Goal: Information Seeking & Learning: Check status

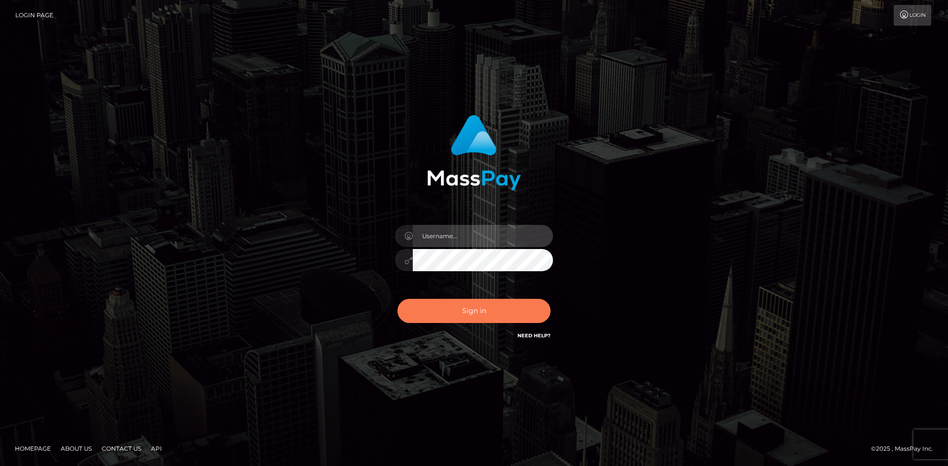
type input "aliceskary"
click at [468, 311] on button "Sign in" at bounding box center [473, 311] width 153 height 24
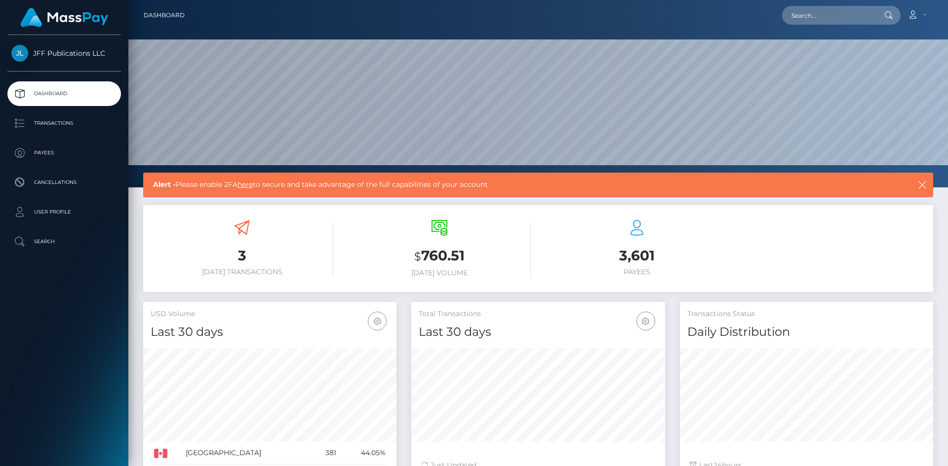
scroll to position [175, 254]
click at [64, 123] on p "Transactions" at bounding box center [64, 123] width 106 height 15
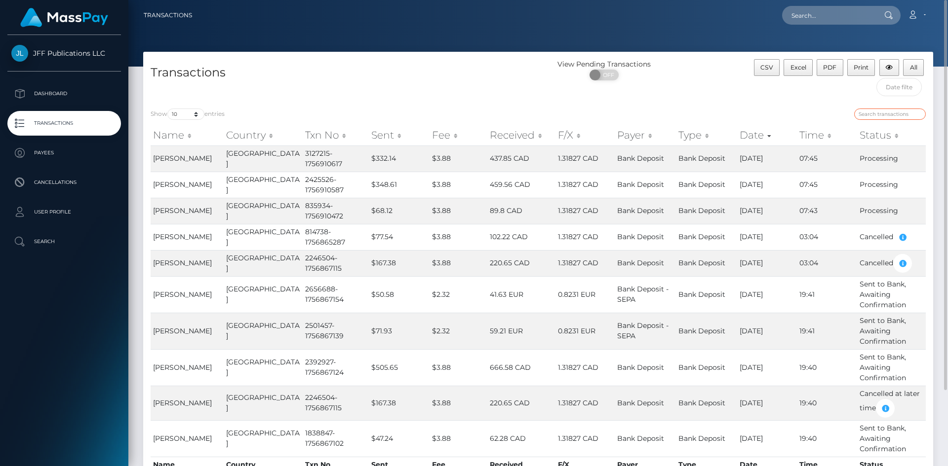
click at [883, 112] on input "search" at bounding box center [890, 114] width 72 height 11
paste input "ltc1qm0whwpcpe9fm5tjtj0etf56pyu6ppxle0tcapu"
type input "ltc1qm0whwpcpe9fm5tjtj0etf56pyu6ppxle0tcapu"
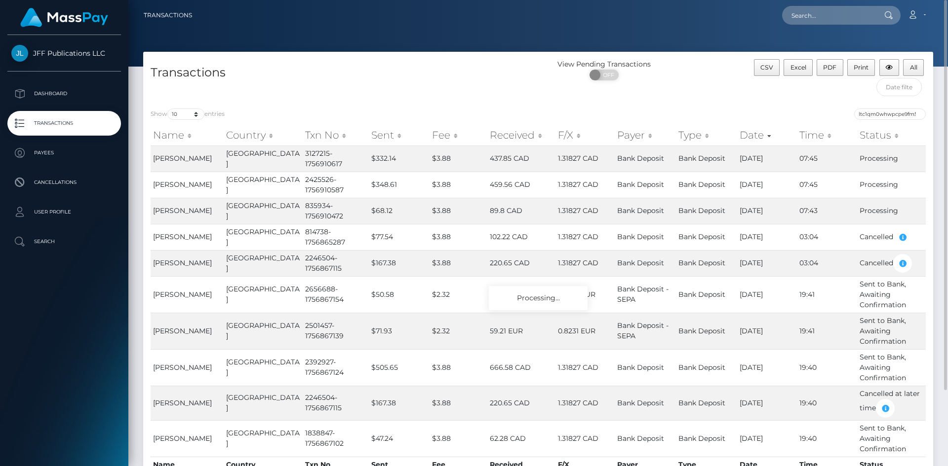
click at [708, 103] on div "Show 10 25 50 100 250 500 1,000 3,500 entries ltc1qm0whwpcpe9fm5tjtj0etf56pyu6p…" at bounding box center [538, 299] width 790 height 396
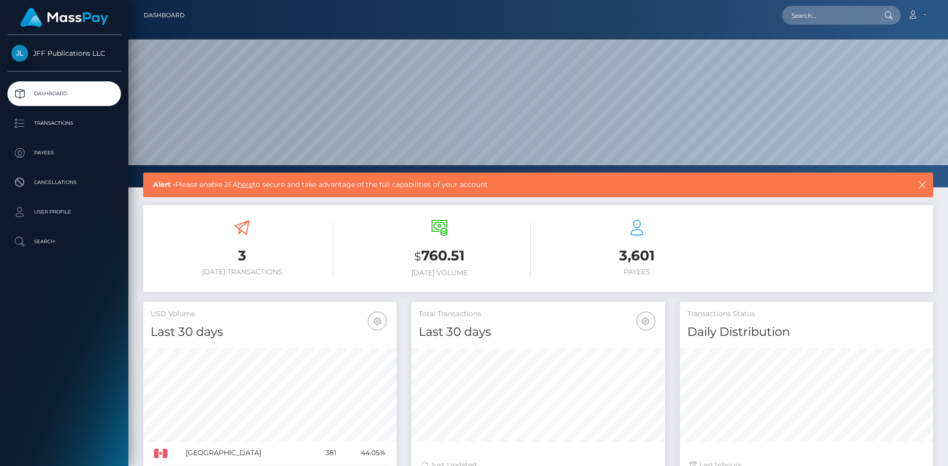
scroll to position [175, 254]
click at [41, 127] on p "Transactions" at bounding box center [64, 123] width 106 height 15
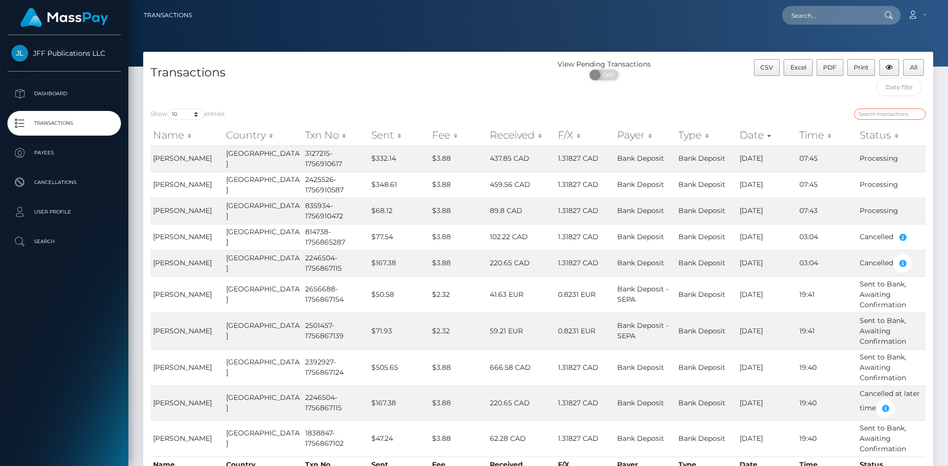
click at [876, 110] on input "search" at bounding box center [890, 114] width 72 height 11
click at [872, 115] on input "justin judge" at bounding box center [890, 114] width 72 height 11
click at [891, 112] on input "justin judge" at bounding box center [890, 114] width 72 height 11
click at [884, 116] on input "justin judge" at bounding box center [890, 114] width 72 height 11
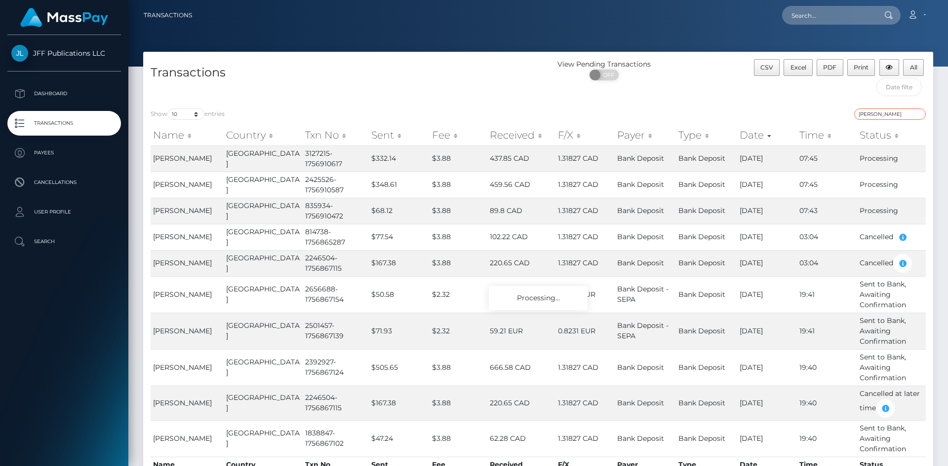
type input "justin"
click at [896, 115] on input "justin" at bounding box center [890, 114] width 72 height 11
click at [197, 117] on select "10 25 50 100 250 500 1,000 3,500" at bounding box center [185, 114] width 37 height 11
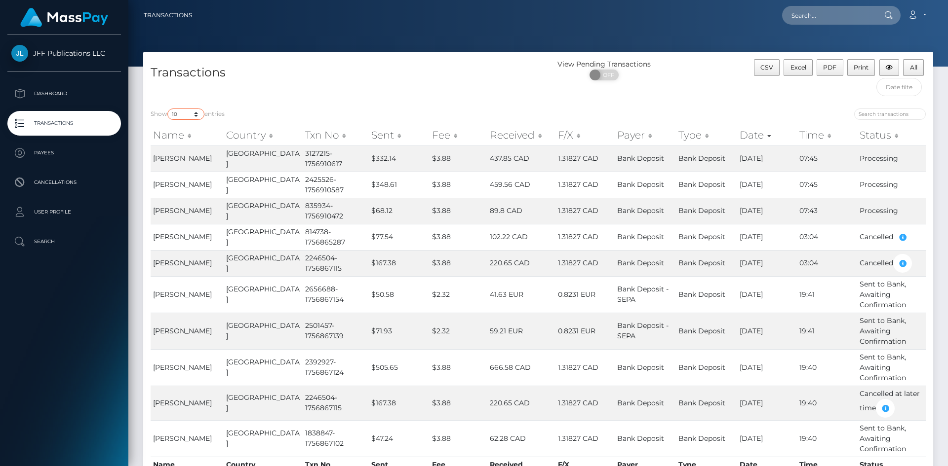
select select "1000"
click at [168, 109] on select "10 25 50 100 250 500 1,000 3,500" at bounding box center [185, 114] width 37 height 11
click at [882, 114] on input "search" at bounding box center [890, 114] width 72 height 11
type input "justin"
click at [701, 109] on div "justin" at bounding box center [735, 116] width 380 height 14
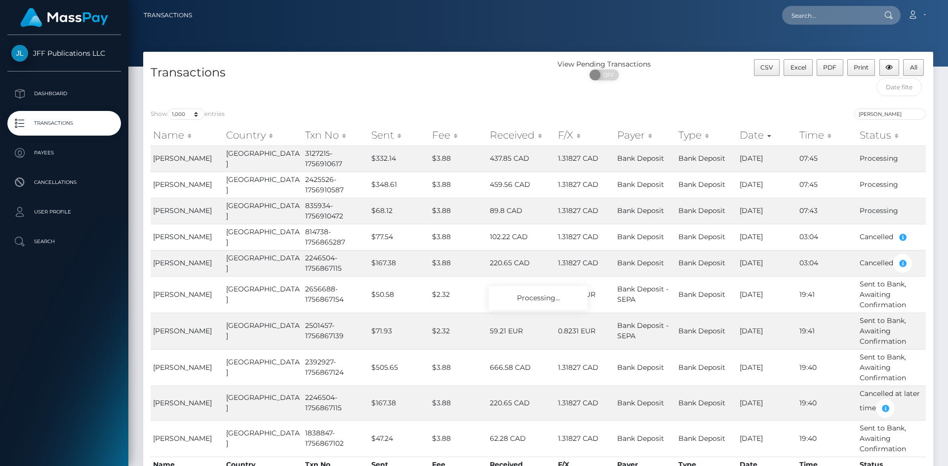
click at [790, 112] on div "justin" at bounding box center [735, 116] width 380 height 14
click at [192, 113] on select "10 25 50 100 250 500 1,000 3,500" at bounding box center [185, 114] width 37 height 11
select select "500"
click at [168, 109] on select "10 25 50 100 250 500 1,000 3,500" at bounding box center [185, 114] width 37 height 11
click at [45, 121] on p "Transactions" at bounding box center [64, 123] width 106 height 15
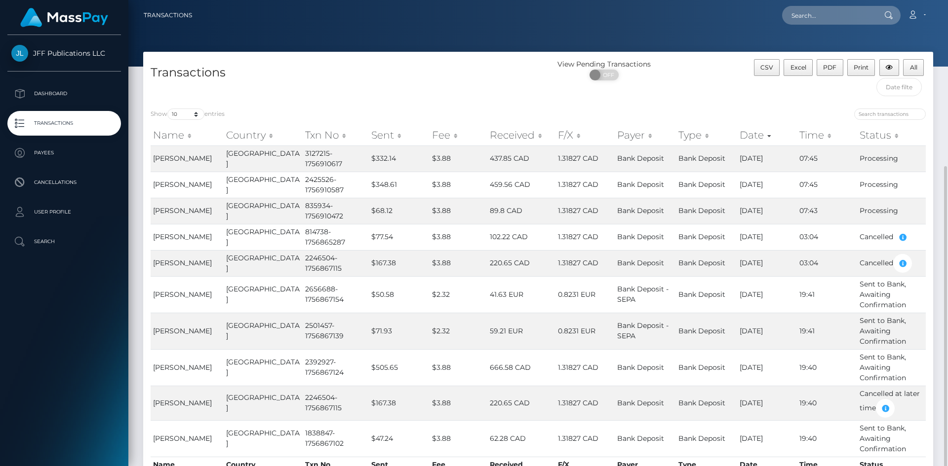
scroll to position [90, 0]
click at [197, 116] on select "10 25 50 100 250 500 1,000 3,500" at bounding box center [185, 114] width 37 height 11
select select "1000"
click at [168, 109] on select "10 25 50 100 250 500 1,000 3,500" at bounding box center [185, 114] width 37 height 11
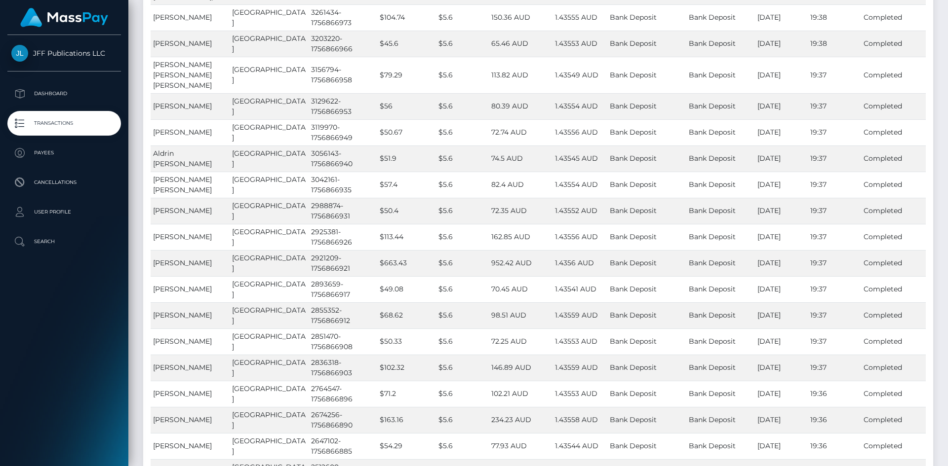
scroll to position [90, 0]
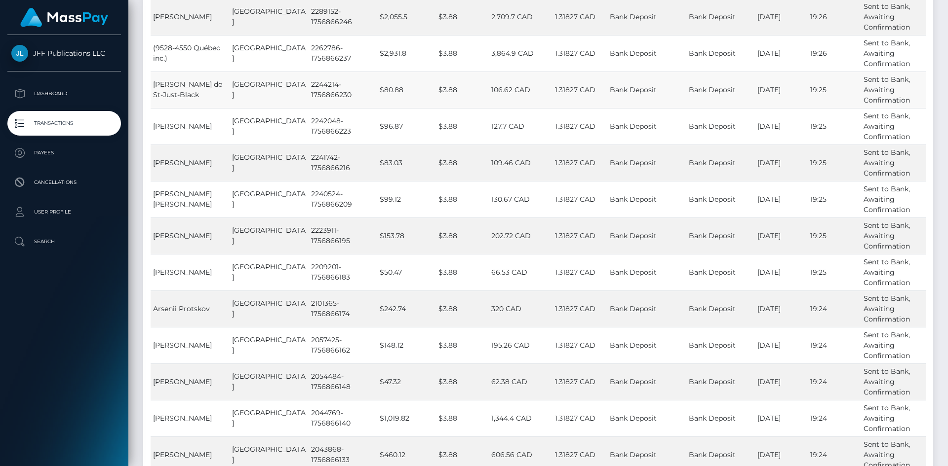
scroll to position [3899, 0]
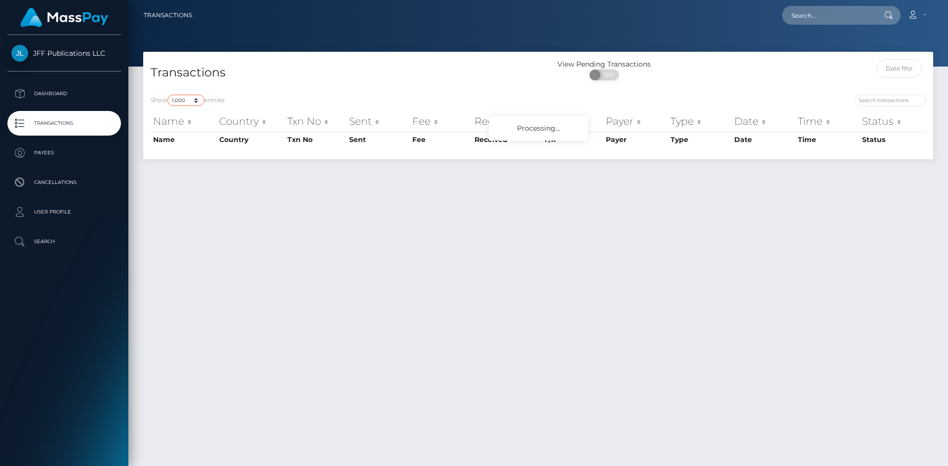
click at [193, 98] on select "10 25 50 100 250 500 1,000 3,500" at bounding box center [185, 100] width 37 height 11
click at [168, 95] on select "10 25 50 100 250 500 1,000 3,500" at bounding box center [185, 100] width 37 height 11
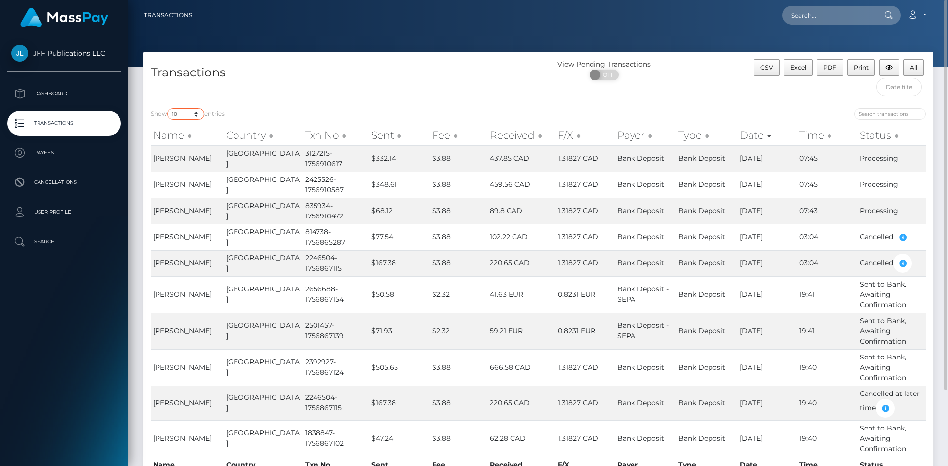
drag, startPoint x: 187, startPoint y: 112, endPoint x: 189, endPoint y: 116, distance: 5.5
click at [187, 112] on select "10 25 50 100 250 500 1,000 3,500" at bounding box center [185, 114] width 37 height 11
select select "1000"
click at [168, 109] on select "10 25 50 100 250 500 1,000 3,500" at bounding box center [185, 114] width 37 height 11
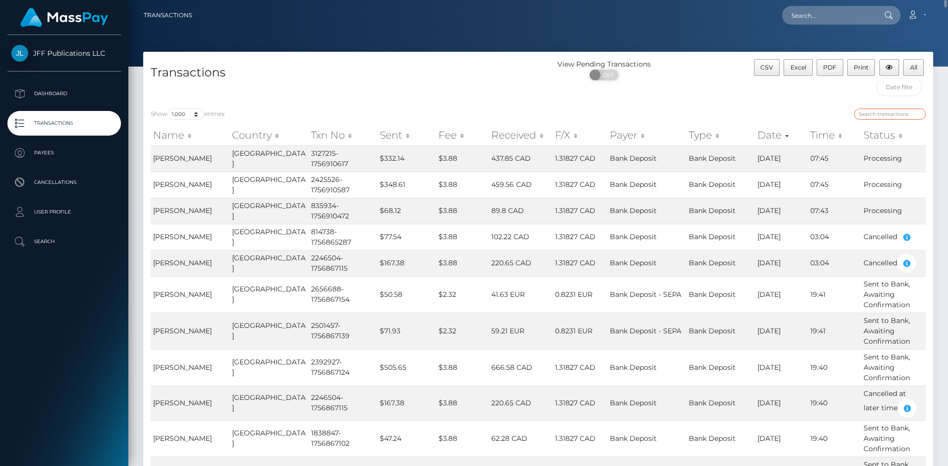
click at [870, 112] on input "search" at bounding box center [890, 114] width 72 height 11
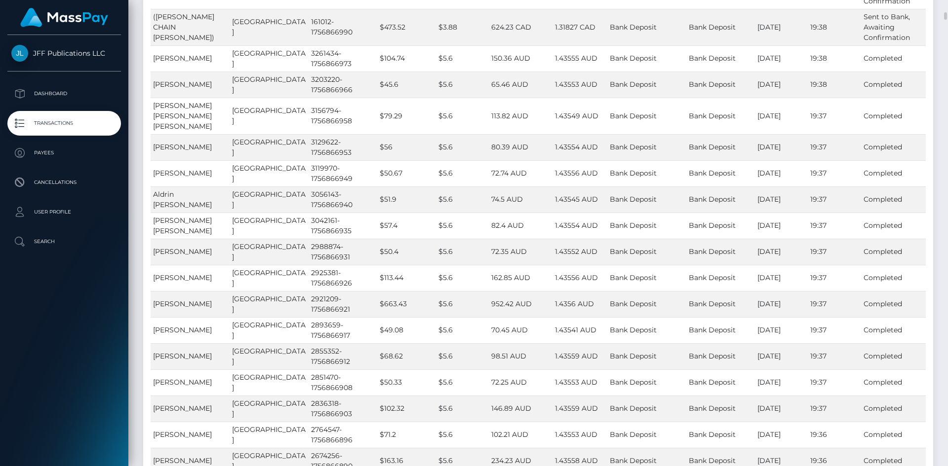
scroll to position [938, 0]
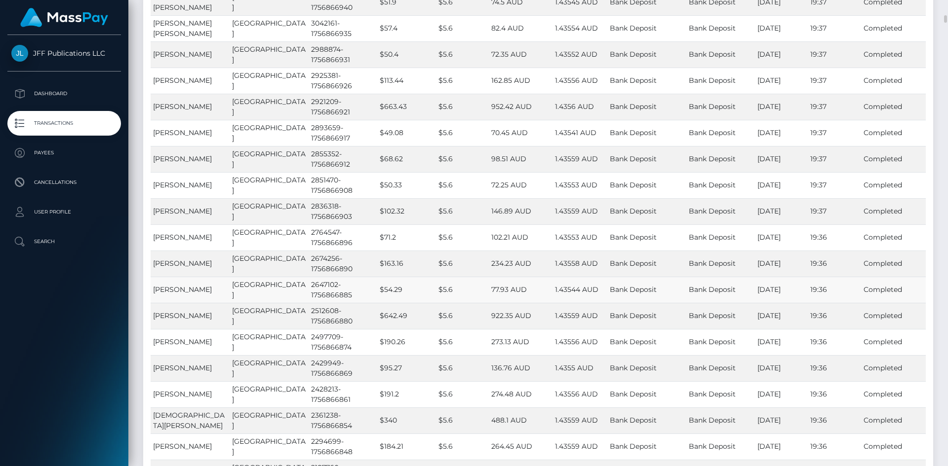
type input "[PERSON_NAME]"
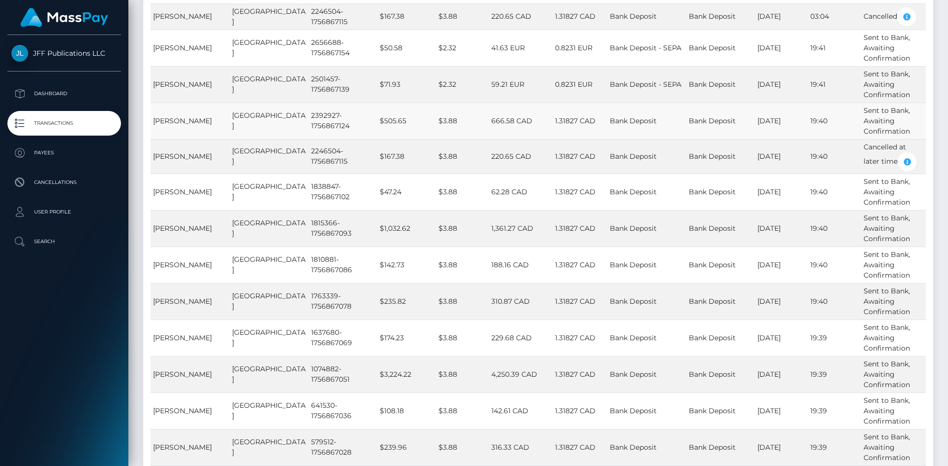
scroll to position [0, 0]
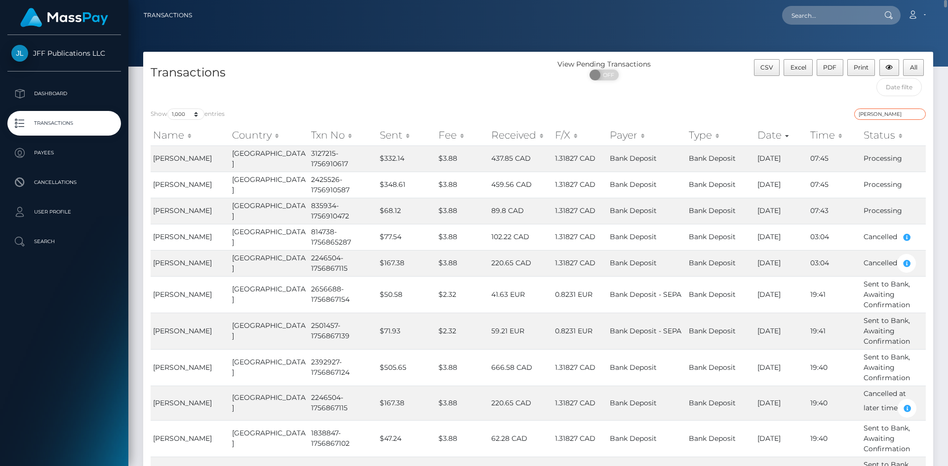
click at [893, 115] on input "[PERSON_NAME]" at bounding box center [890, 114] width 72 height 11
click at [786, 81] on div "CSV Excel PDF Print All" at bounding box center [833, 80] width 197 height 42
click at [803, 98] on div "CSV Excel PDF Print All" at bounding box center [833, 80] width 197 height 42
click at [868, 115] on input "[PERSON_NAME]" at bounding box center [890, 114] width 72 height 11
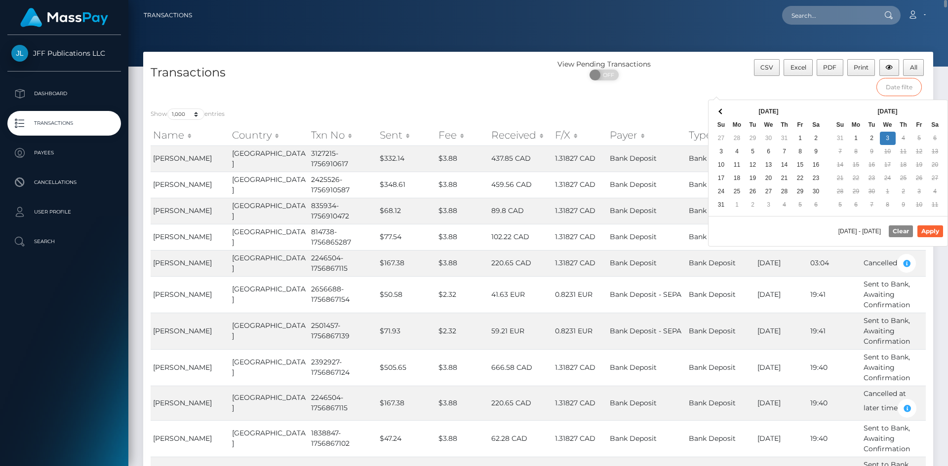
click at [900, 90] on input "text" at bounding box center [899, 87] width 46 height 18
click at [932, 236] on button "Apply" at bounding box center [930, 232] width 26 height 12
type input "[DATE] - [DATE]"
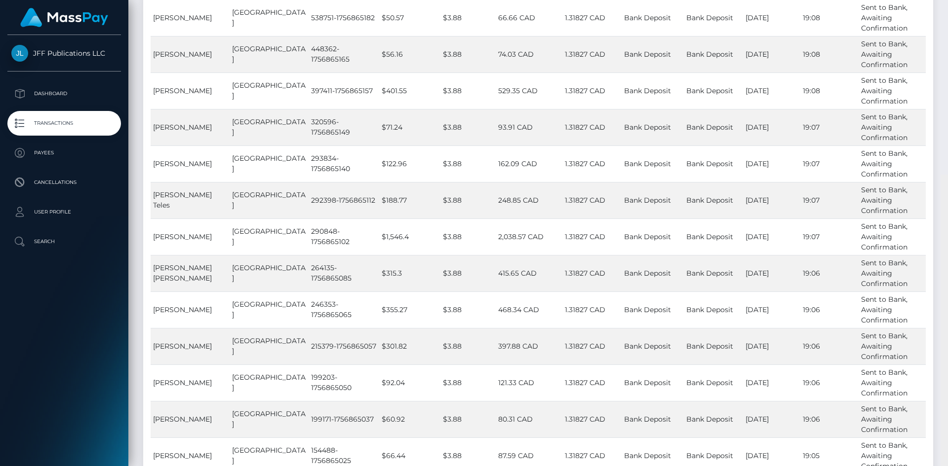
scroll to position [7802, 0]
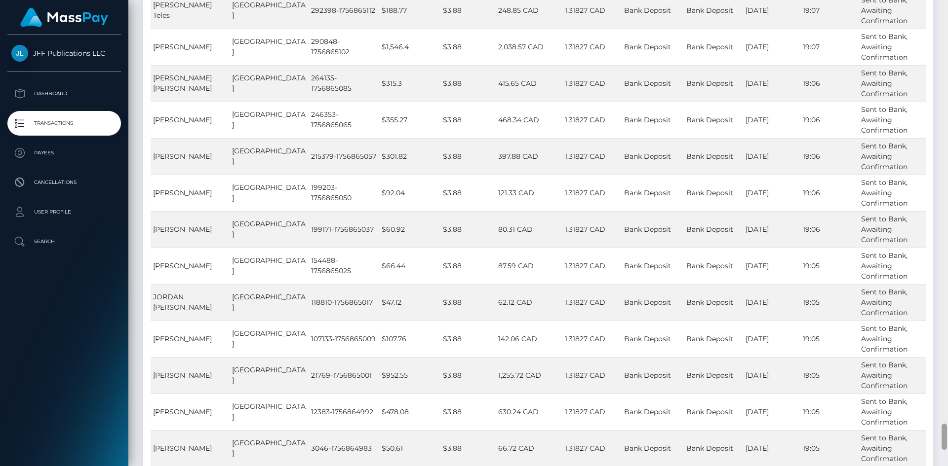
drag, startPoint x: 945, startPoint y: 63, endPoint x: 963, endPoint y: 482, distance: 419.4
click at [947, 466] on html "JFF Publications LLC Dashboard Transactions Payees Cancellations Search" at bounding box center [474, 233] width 948 height 466
